Goal: Task Accomplishment & Management: Use online tool/utility

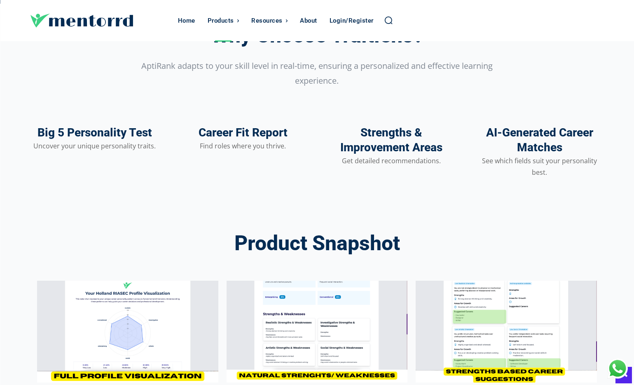
scroll to position [976, 0]
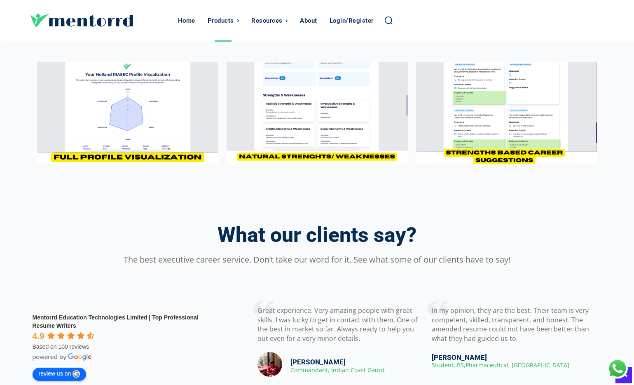
click at [172, 158] on img at bounding box center [127, 113] width 181 height 102
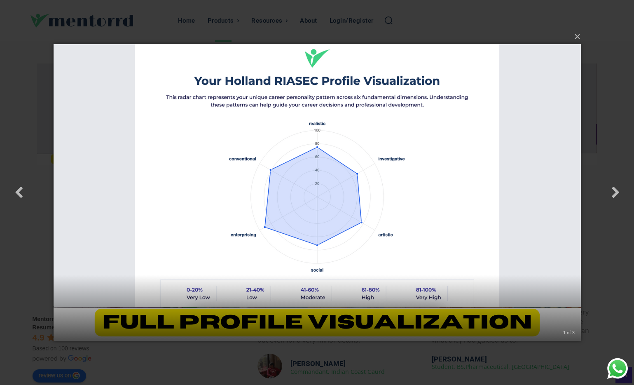
scroll to position [974, 0]
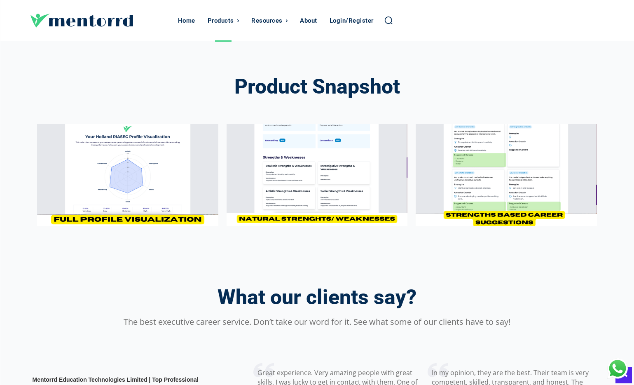
scroll to position [918, 0]
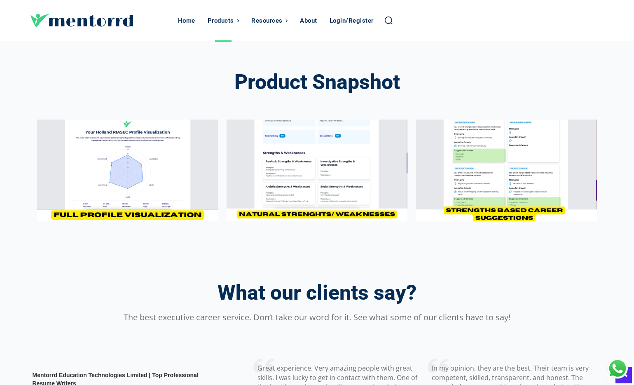
click at [168, 165] on img at bounding box center [127, 170] width 181 height 102
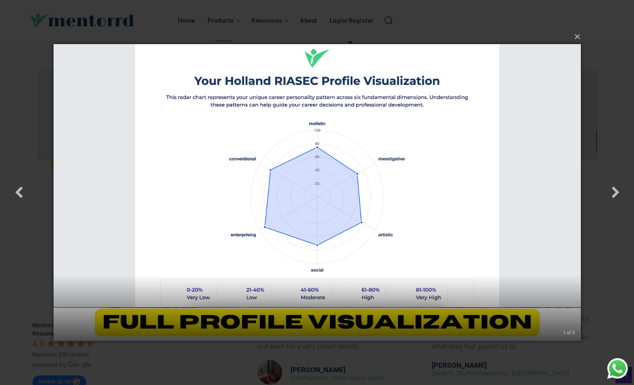
click at [275, 326] on div "× 1 of 3" at bounding box center [317, 193] width 527 height 330
click at [585, 40] on div "× 1 of 3 Loading..." at bounding box center [317, 192] width 634 height 385
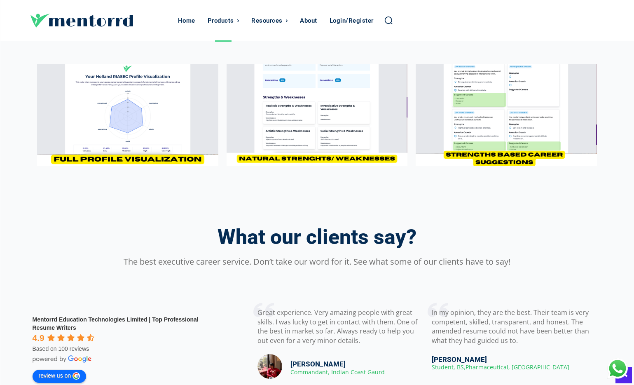
click at [296, 113] on img at bounding box center [317, 115] width 181 height 102
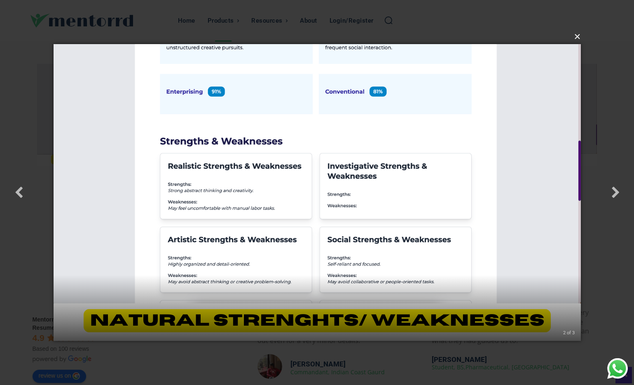
click at [578, 36] on button "×" at bounding box center [319, 37] width 527 height 18
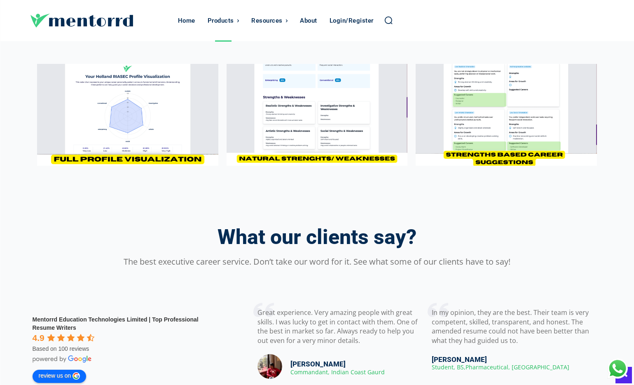
click at [486, 133] on img at bounding box center [506, 115] width 181 height 102
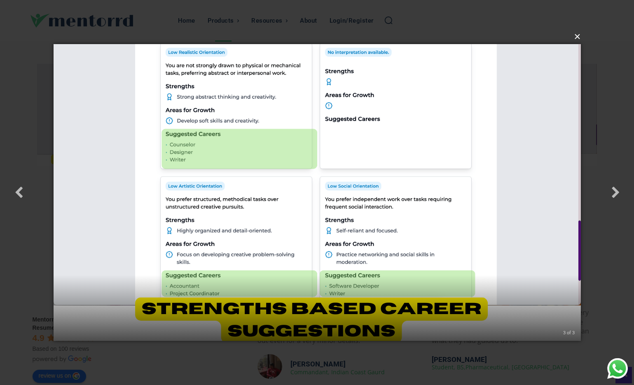
click at [574, 35] on button "×" at bounding box center [319, 37] width 527 height 18
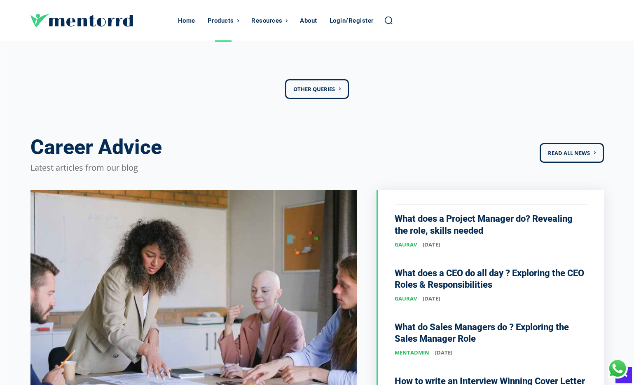
scroll to position [1571, 0]
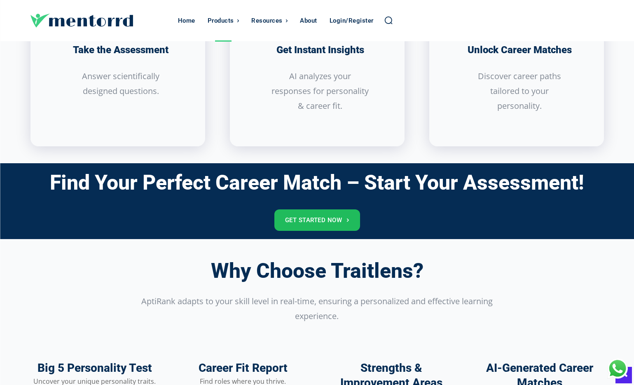
scroll to position [696, 0]
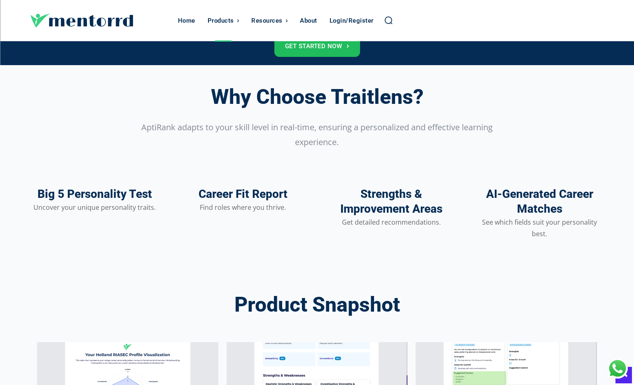
click at [131, 193] on h3 "Big 5 Personality Test" at bounding box center [94, 194] width 115 height 14
click at [133, 225] on div "Big 5 Personality Test Uncover your unique personality traits. Career Fit Repor…" at bounding box center [317, 212] width 593 height 77
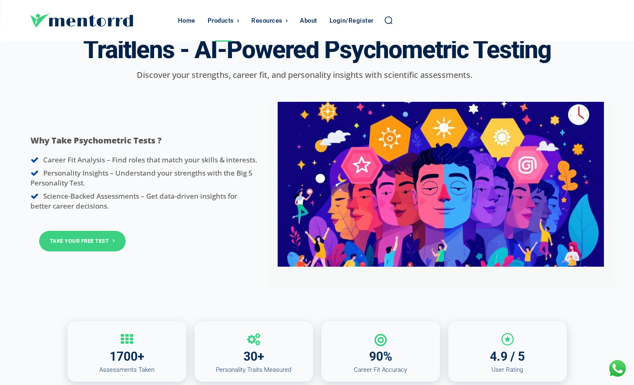
scroll to position [0, 0]
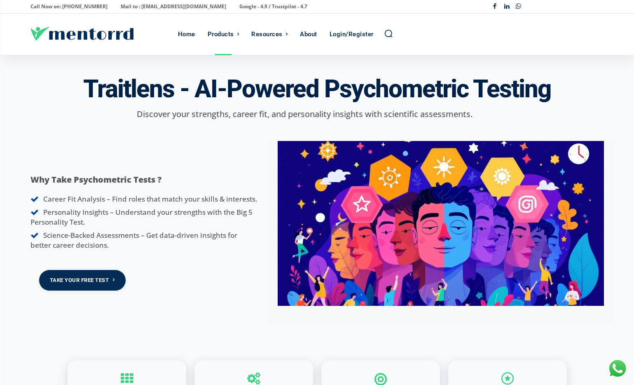
click at [65, 274] on link "Take Your Free Test" at bounding box center [82, 280] width 86 height 20
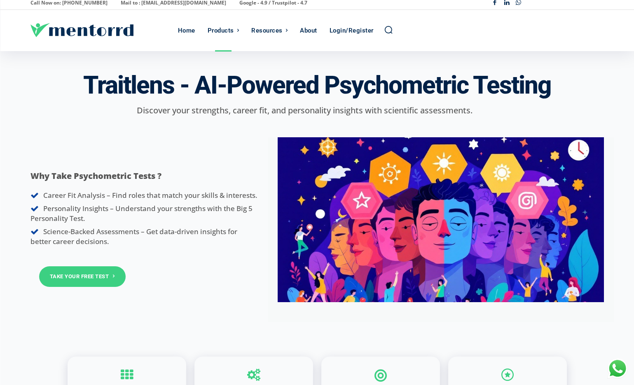
click at [152, 247] on div "Why Take Psychometric Tests ? Career Fit Analysis – Find roles that match your …" at bounding box center [143, 221] width 227 height 133
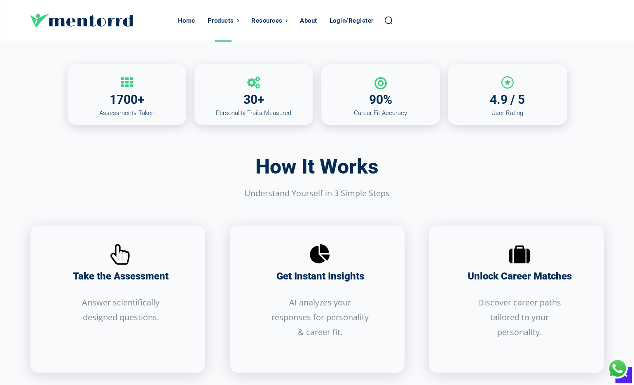
scroll to position [378, 0]
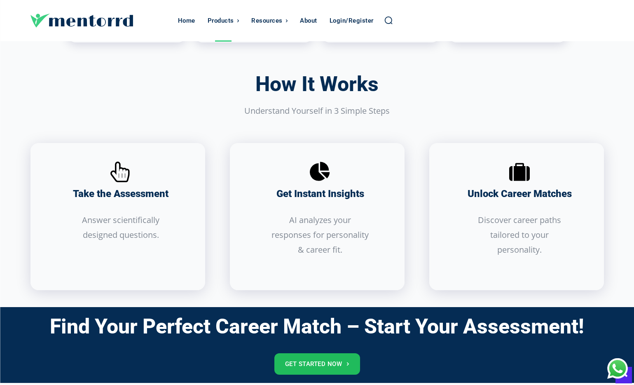
click at [147, 200] on div "Take the Assessment" at bounding box center [121, 193] width 156 height 18
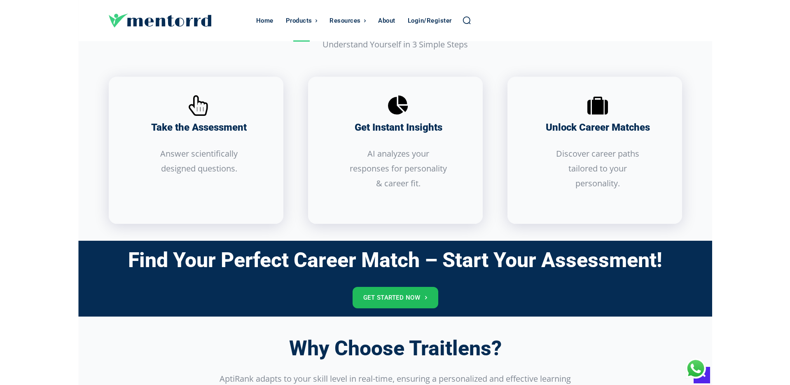
scroll to position [537, 0]
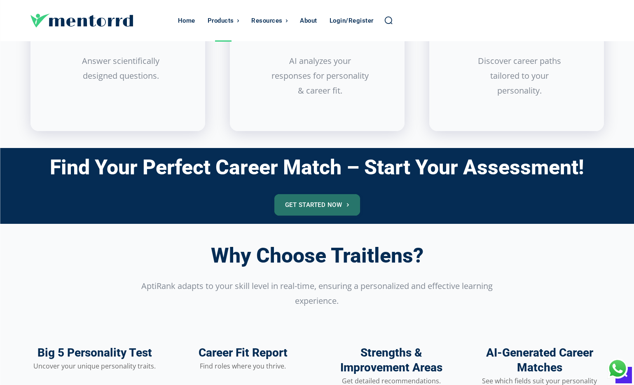
click at [303, 206] on link "Get Started Now" at bounding box center [317, 204] width 86 height 21
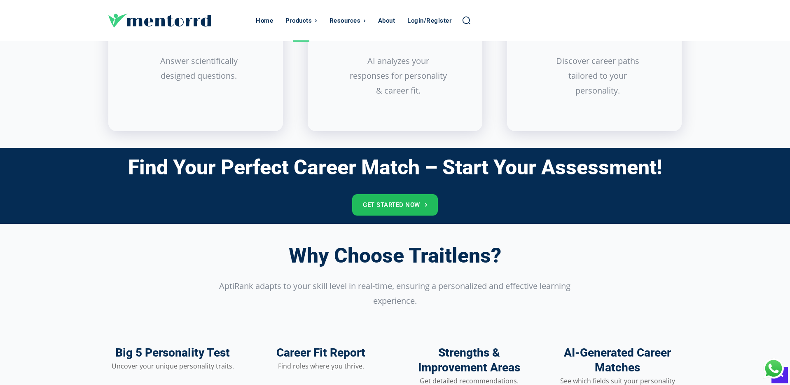
scroll to position [230, 0]
